Goal: Navigation & Orientation: Find specific page/section

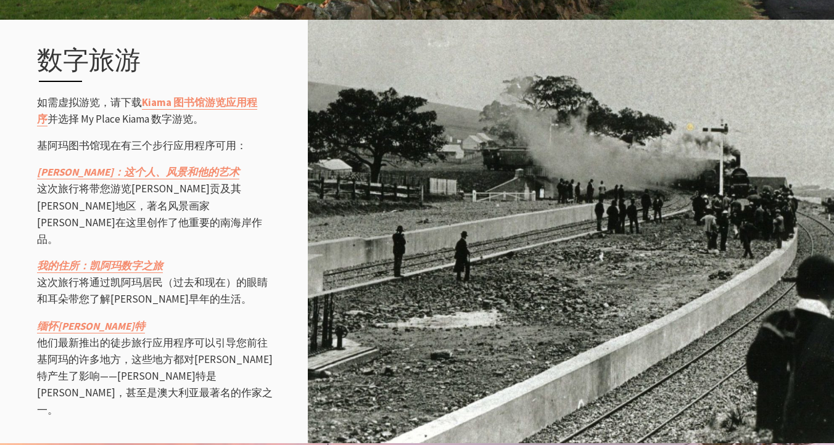
scroll to position [1562, 0]
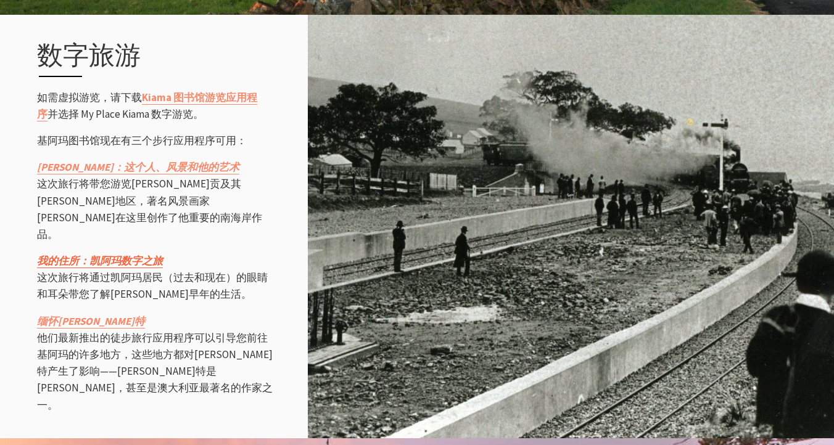
click at [125, 254] on font "我的住所：凯阿玛数字之旅" at bounding box center [100, 261] width 126 height 14
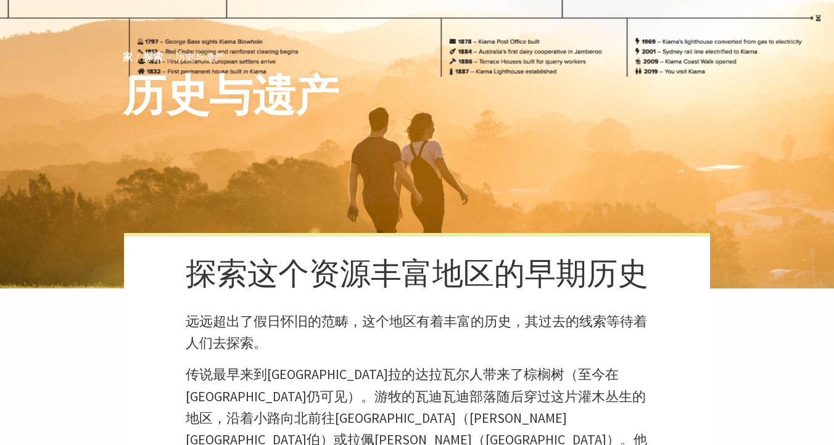
scroll to position [0, 0]
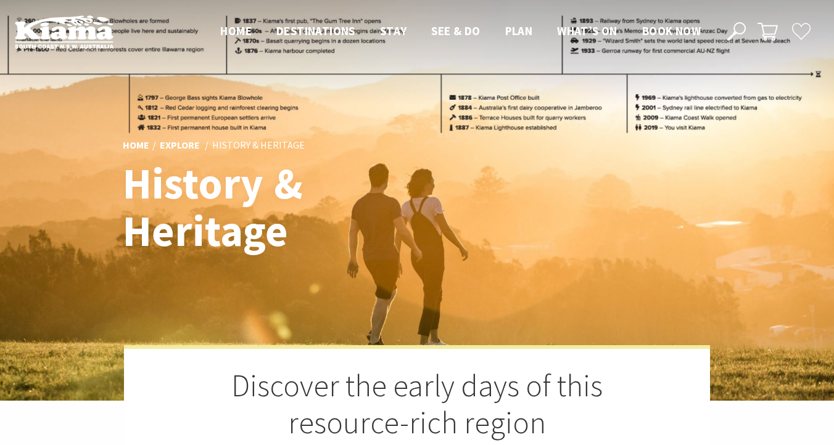
scroll to position [483, 831]
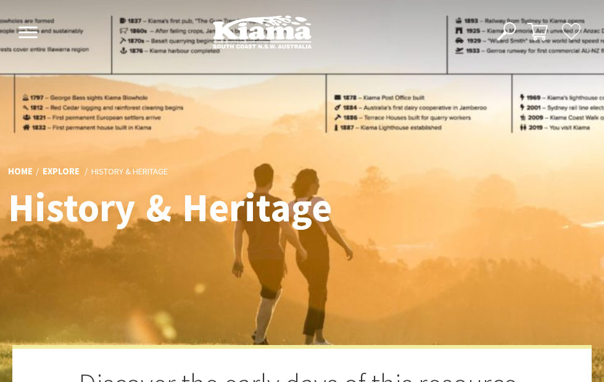
scroll to position [467, 601]
